Goal: Find specific fact: Find specific fact

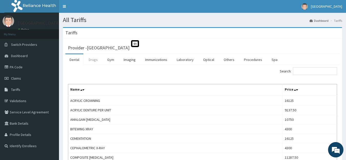
click at [93, 60] on link "Drugs" at bounding box center [93, 59] width 17 height 11
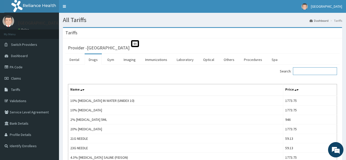
click at [311, 71] on input "Search:" at bounding box center [315, 71] width 44 height 8
type input "h"
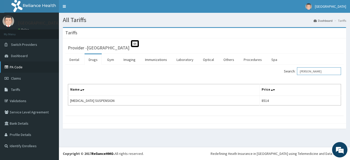
type input "[PERSON_NAME]"
click at [21, 65] on link "PA Code" at bounding box center [29, 67] width 59 height 11
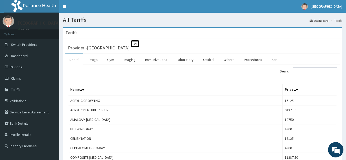
click at [94, 58] on link "Drugs" at bounding box center [93, 59] width 17 height 11
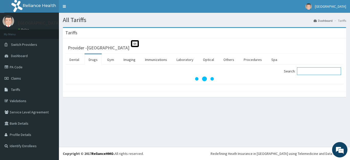
click at [317, 72] on input "Search:" at bounding box center [319, 71] width 44 height 8
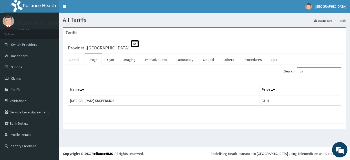
type input "g"
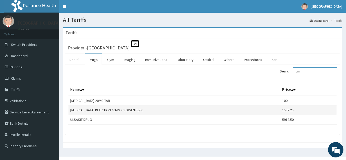
type input "o"
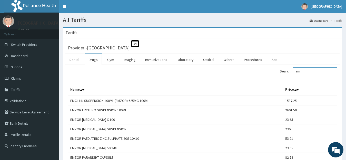
type input "e"
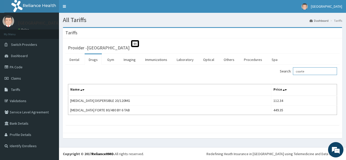
type input "coarte"
